Goal: Task Accomplishment & Management: Use online tool/utility

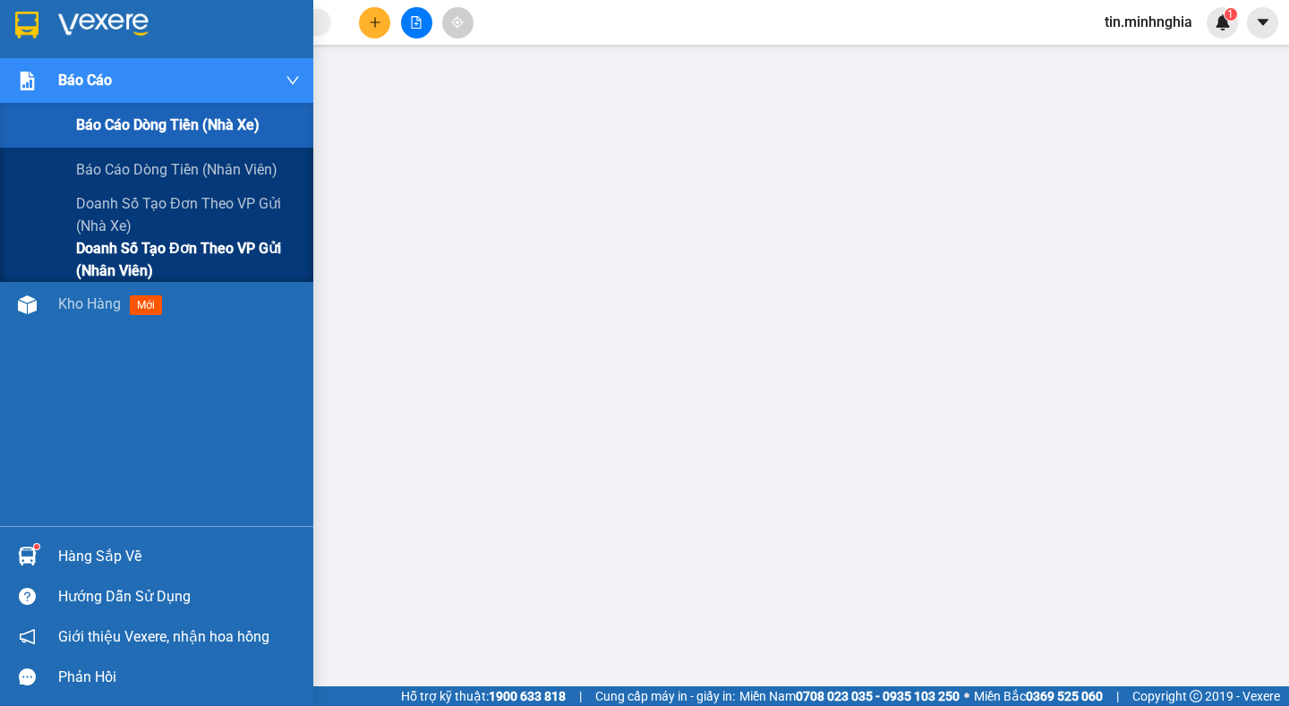
click at [214, 254] on span "Doanh số tạo đơn theo VP gửi (nhân viên)" at bounding box center [188, 259] width 224 height 45
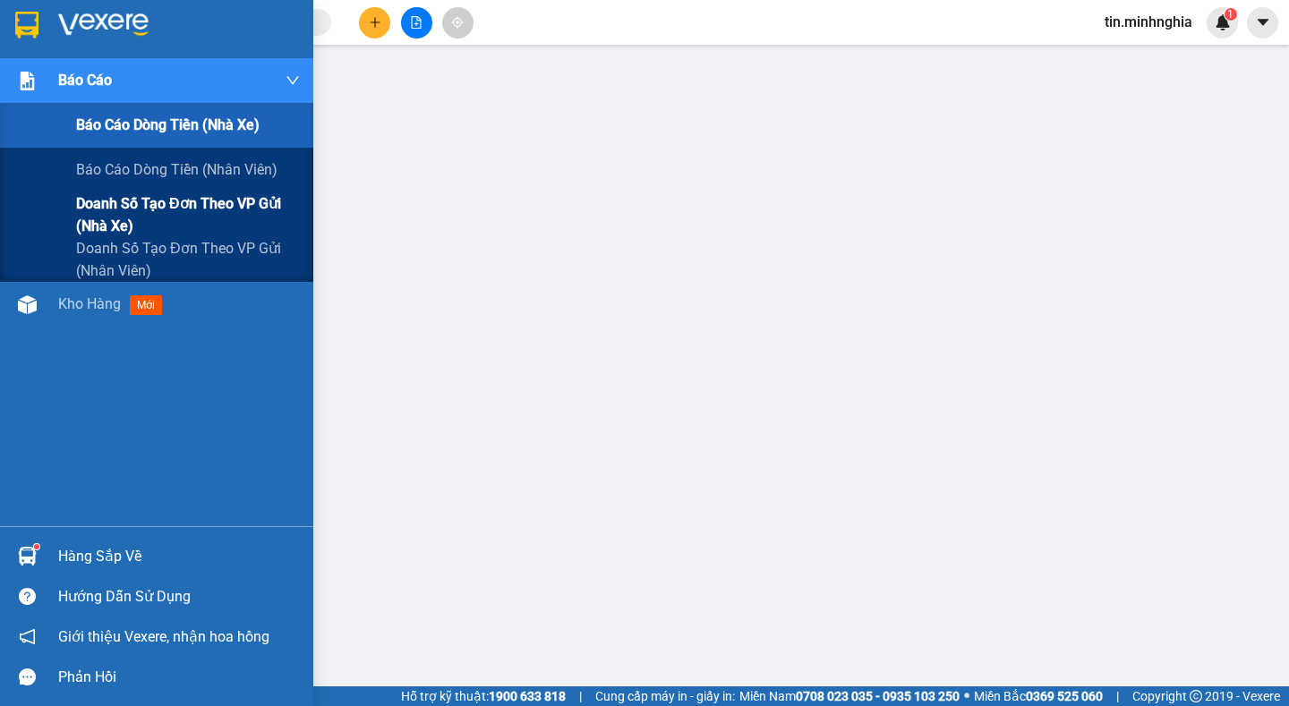
click at [215, 256] on span "Doanh số tạo đơn theo VP gửi (nhân viên)" at bounding box center [188, 259] width 224 height 45
click at [238, 256] on span "Doanh số tạo đơn theo VP gửi (nhân viên)" at bounding box center [188, 259] width 224 height 45
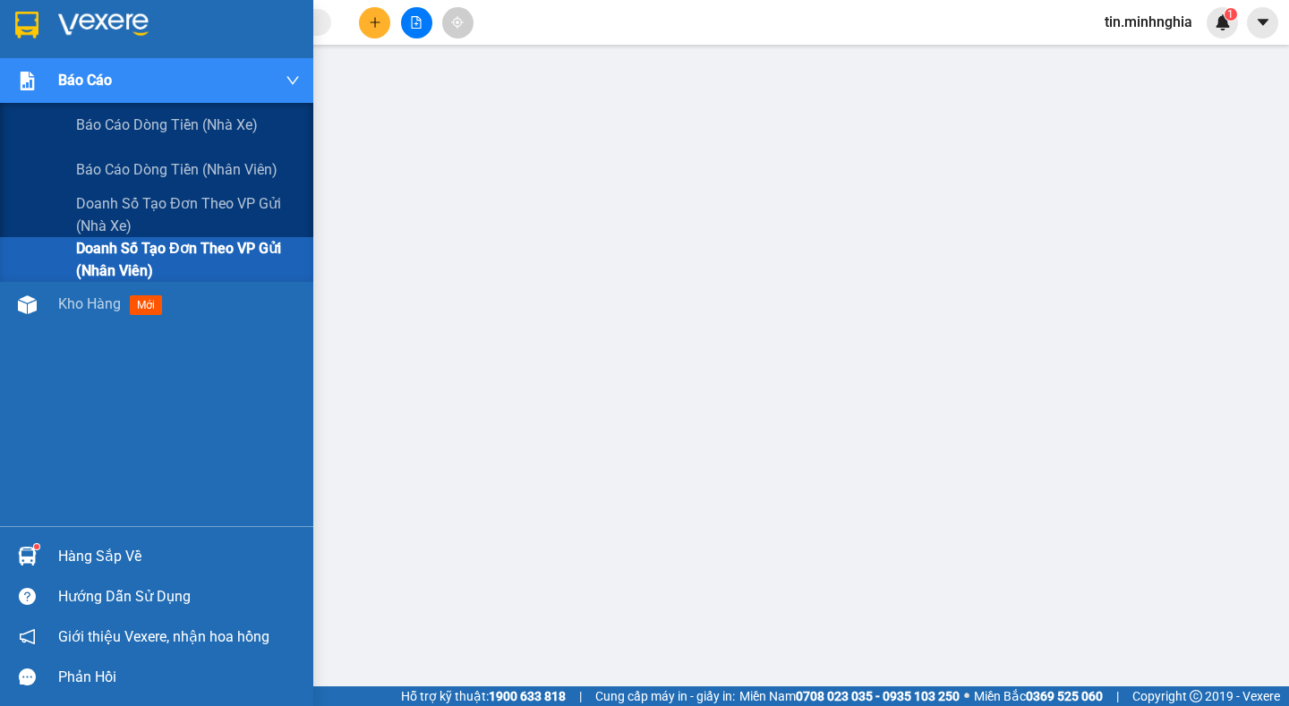
click at [257, 245] on span "Doanh số tạo đơn theo VP gửi (nhân viên)" at bounding box center [188, 259] width 224 height 45
click at [258, 244] on span "Doanh số tạo đơn theo VP gửi (nhân viên)" at bounding box center [188, 259] width 224 height 45
click at [259, 244] on span "Doanh số tạo đơn theo VP gửi (nhân viên)" at bounding box center [188, 259] width 224 height 45
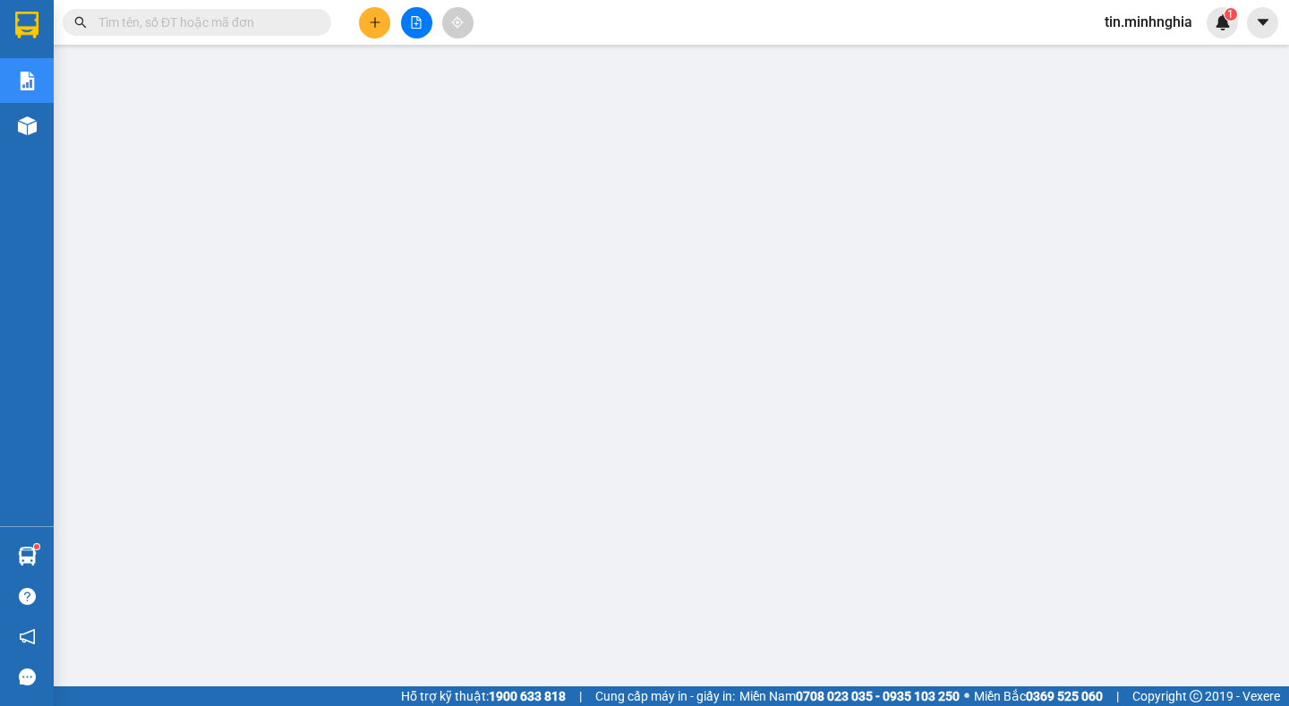
click at [415, 13] on button at bounding box center [416, 22] width 31 height 31
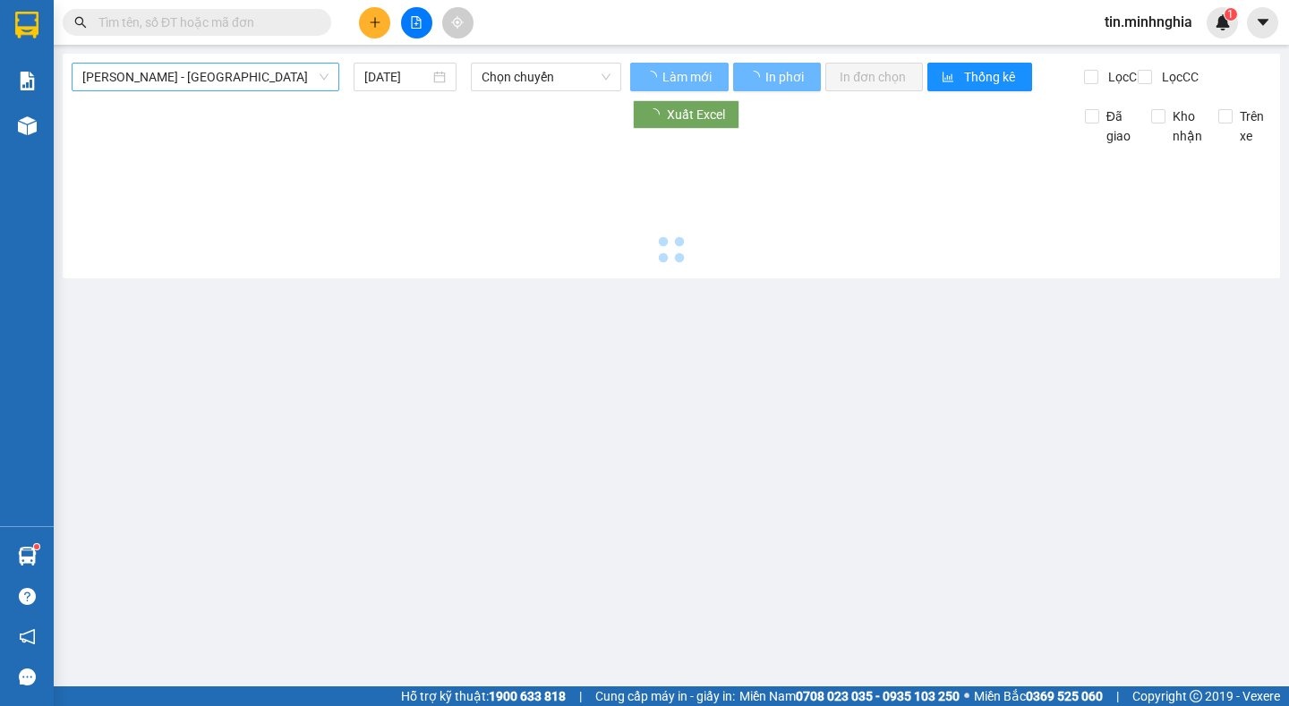
click at [241, 84] on span "[PERSON_NAME] - [GEOGRAPHIC_DATA]" at bounding box center [205, 77] width 246 height 27
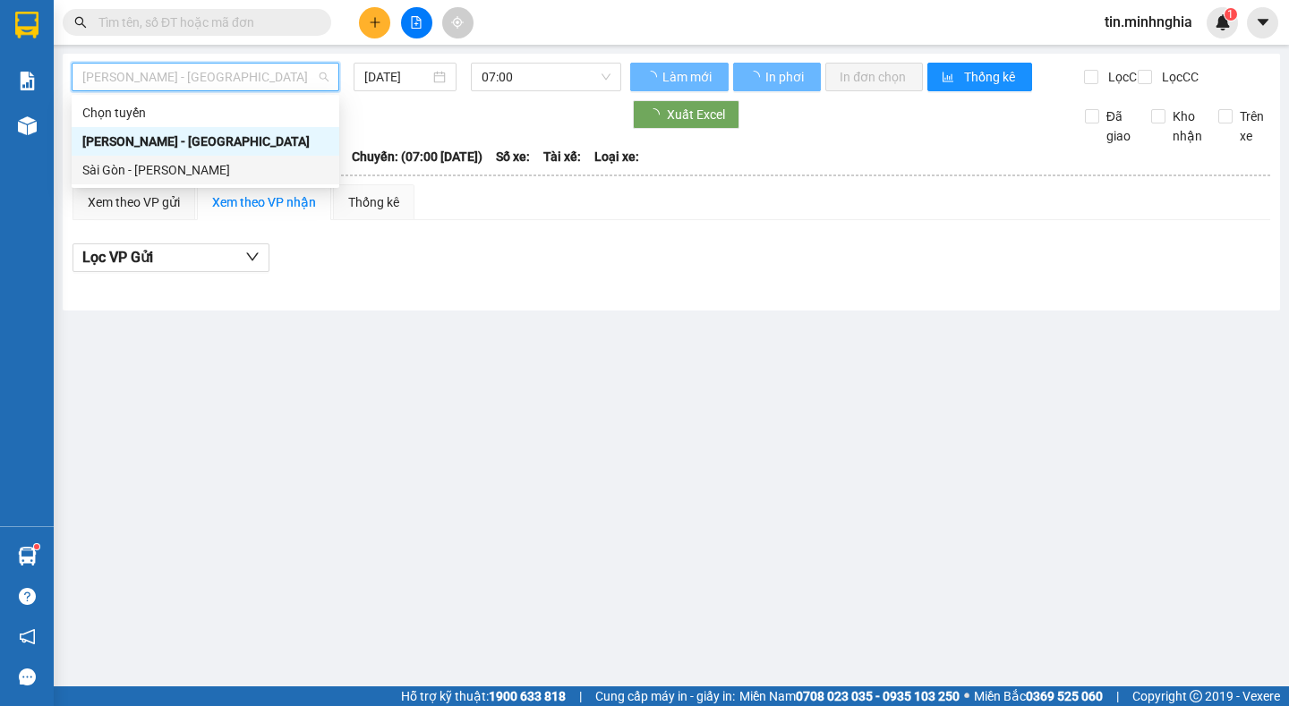
click at [206, 183] on div "Sài Gòn - [PERSON_NAME]" at bounding box center [206, 170] width 268 height 29
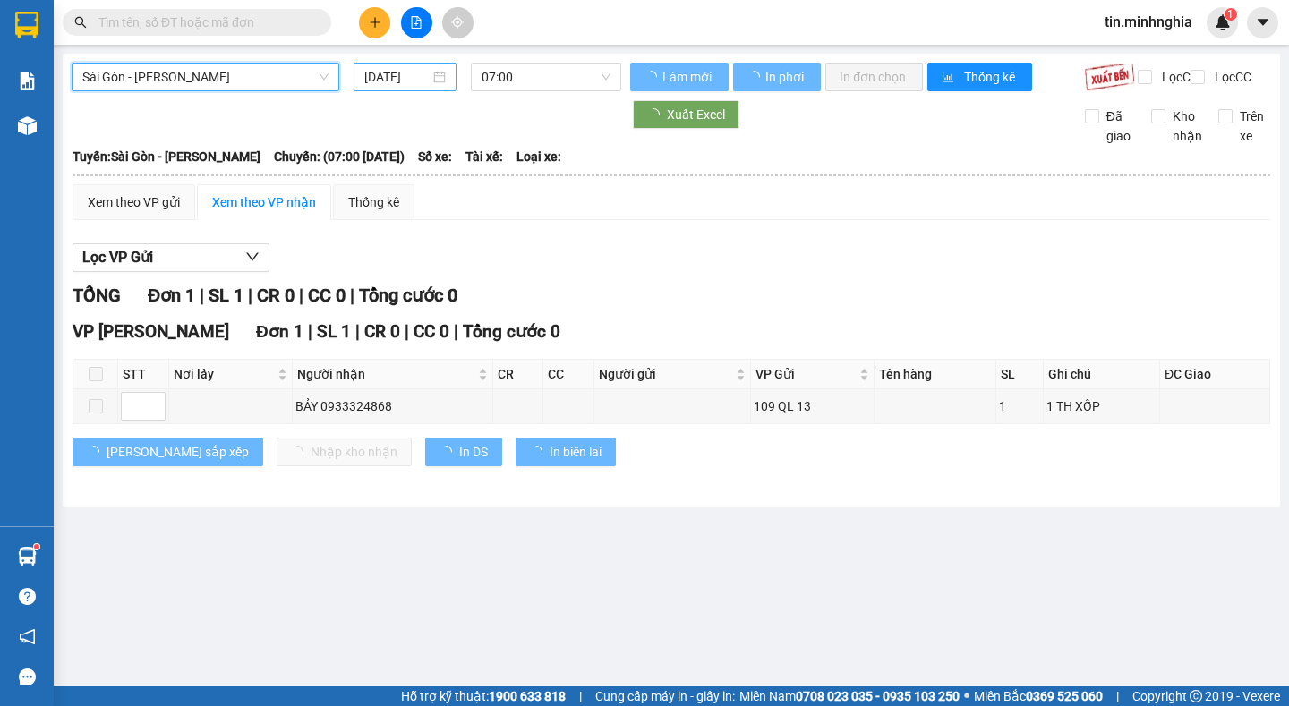
click at [388, 76] on input "[DATE]" at bounding box center [396, 77] width 65 height 20
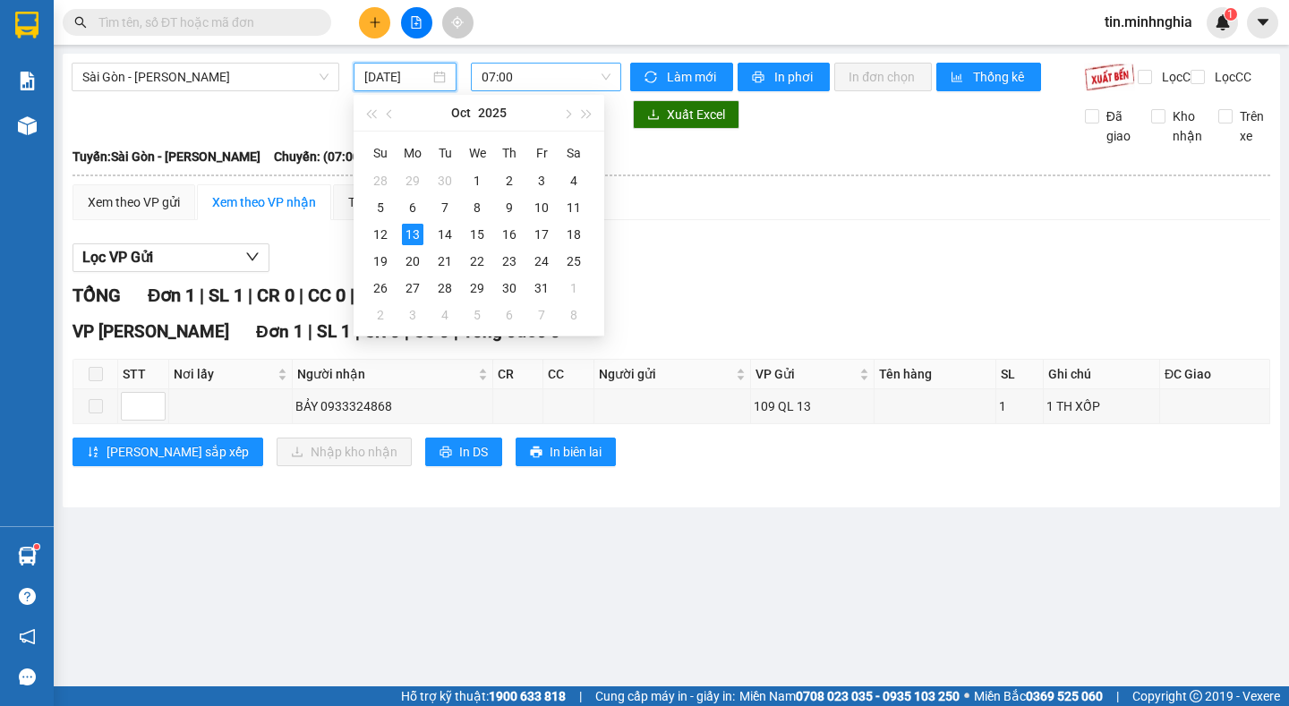
click at [552, 72] on span "07:00" at bounding box center [546, 77] width 129 height 27
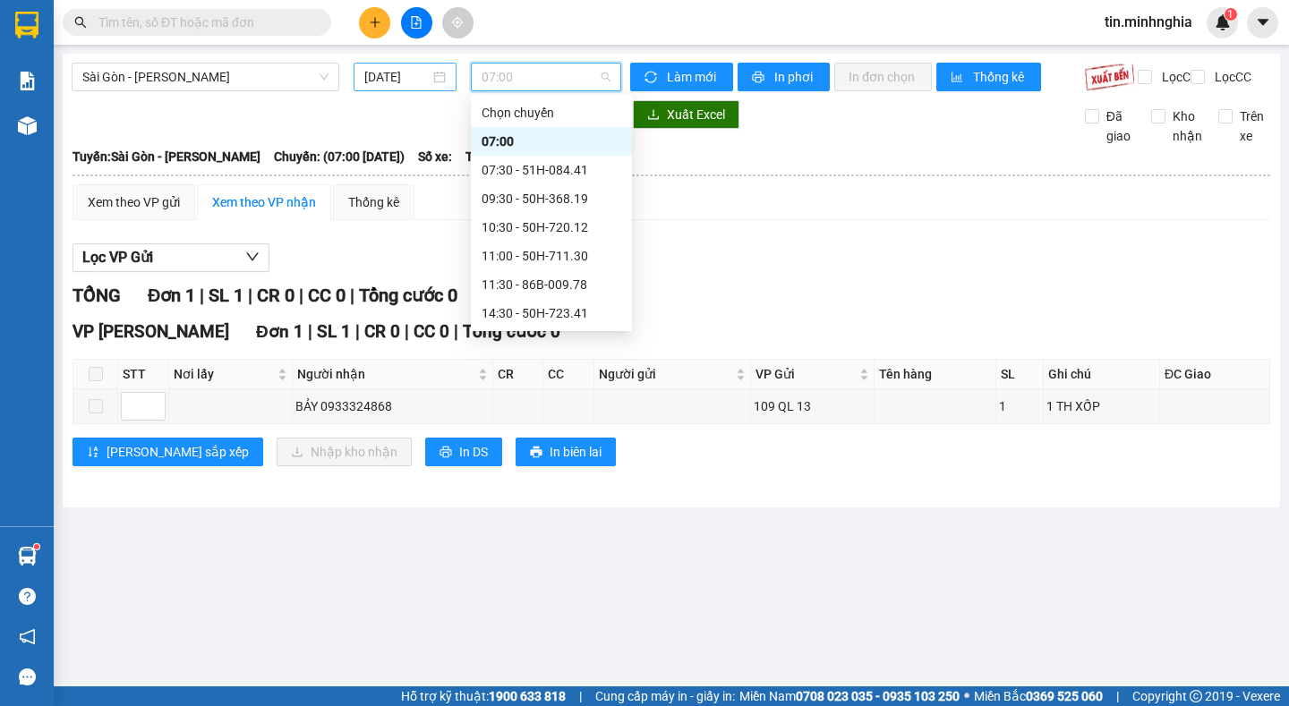
click at [414, 79] on input "[DATE]" at bounding box center [396, 77] width 65 height 20
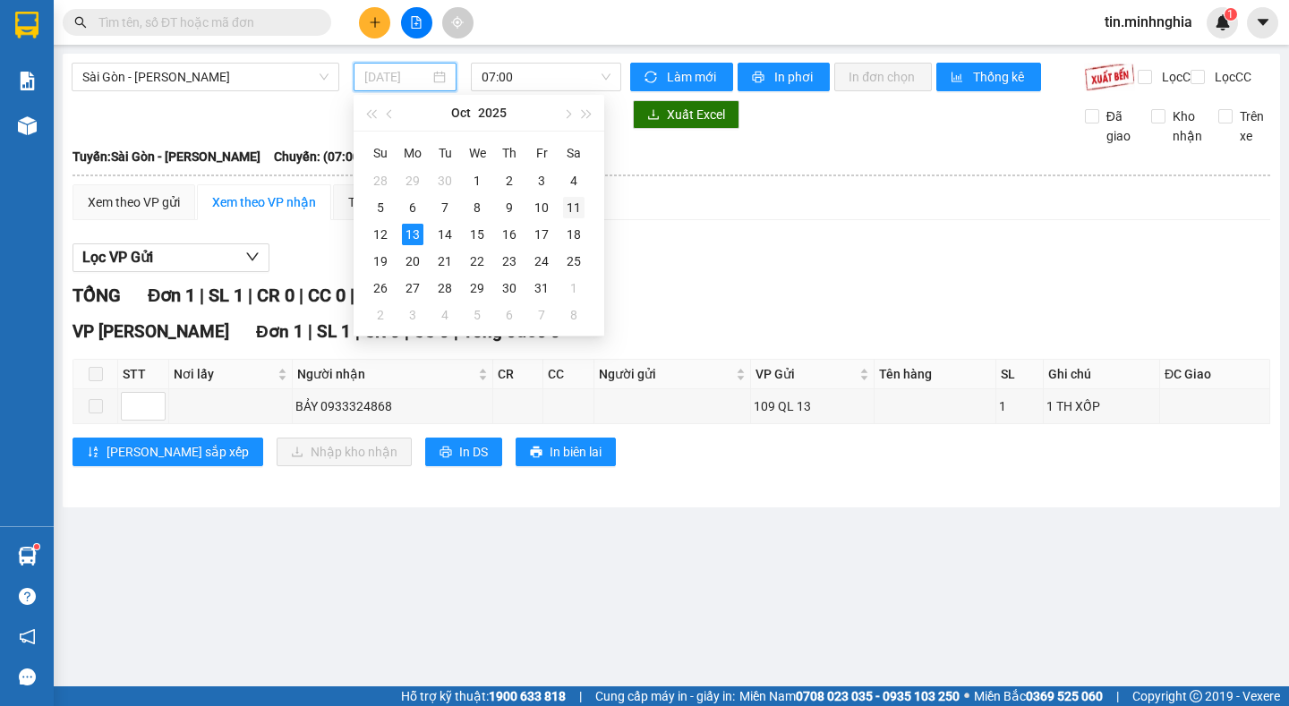
click at [574, 212] on div "11" at bounding box center [573, 207] width 21 height 21
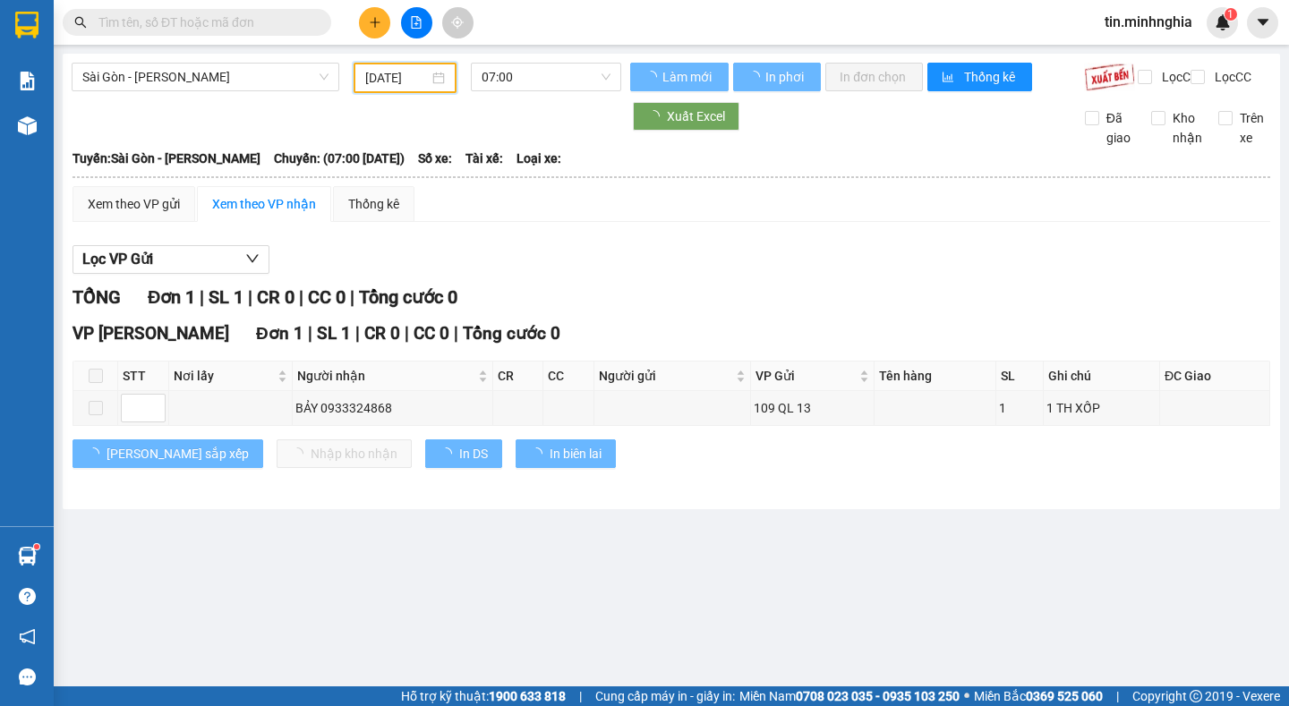
type input "[DATE]"
click at [550, 76] on span "07:00" at bounding box center [546, 77] width 129 height 27
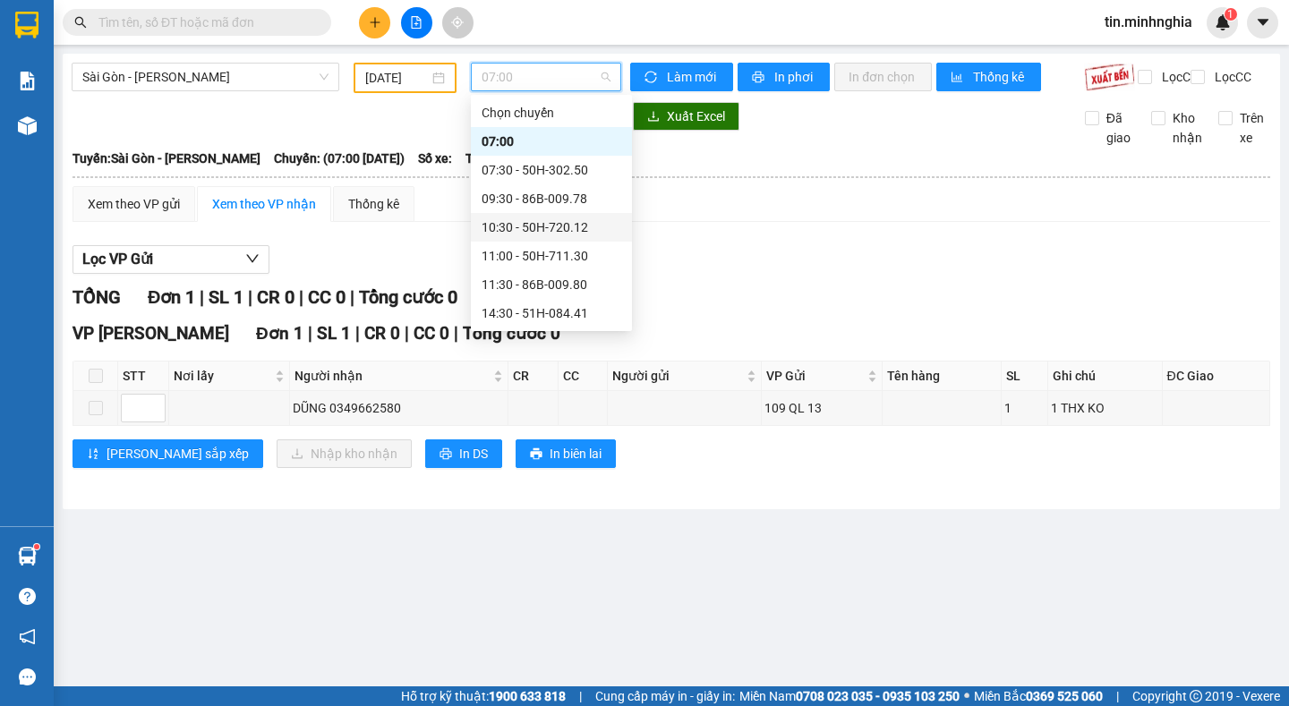
click at [533, 225] on div "10:30 - 50H-720.12" at bounding box center [552, 228] width 140 height 20
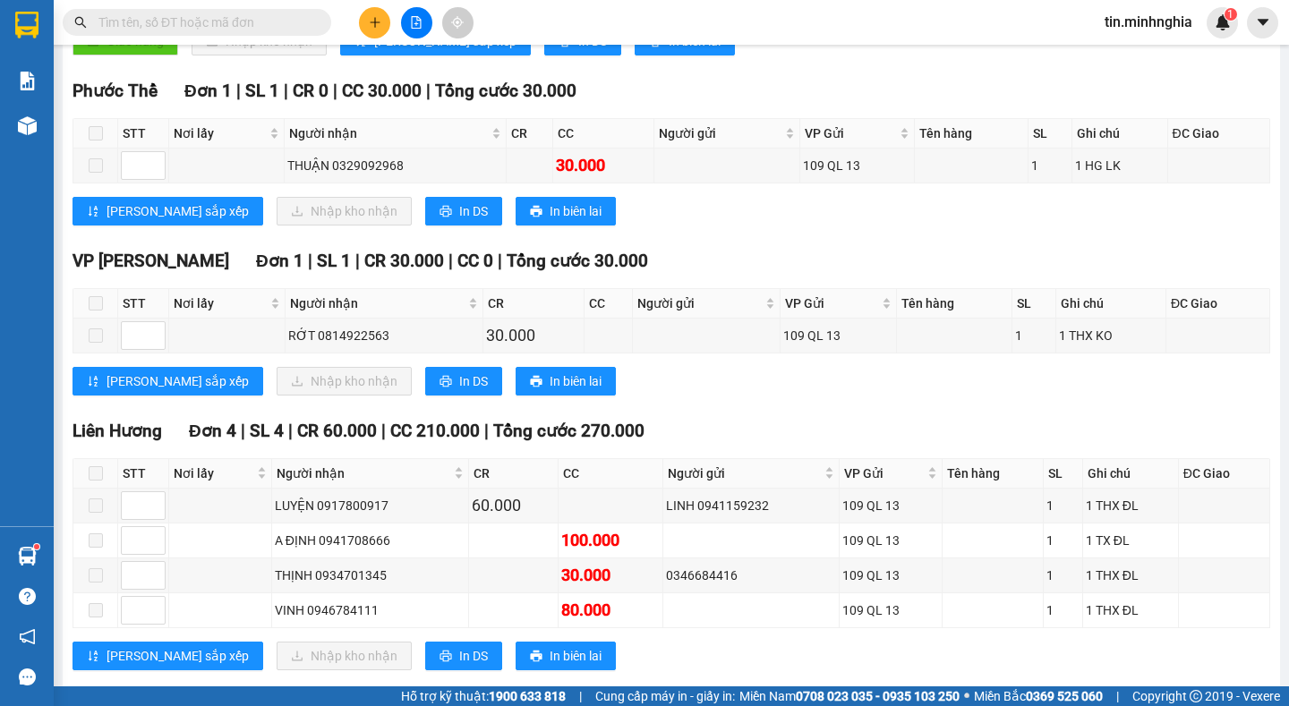
scroll to position [716, 0]
